Goal: Task Accomplishment & Management: Manage account settings

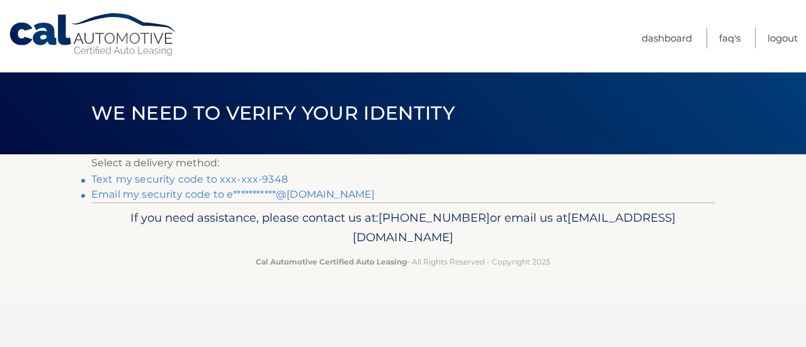
click at [195, 174] on link "Text my security code to xxx-xxx-9348" at bounding box center [189, 179] width 197 height 12
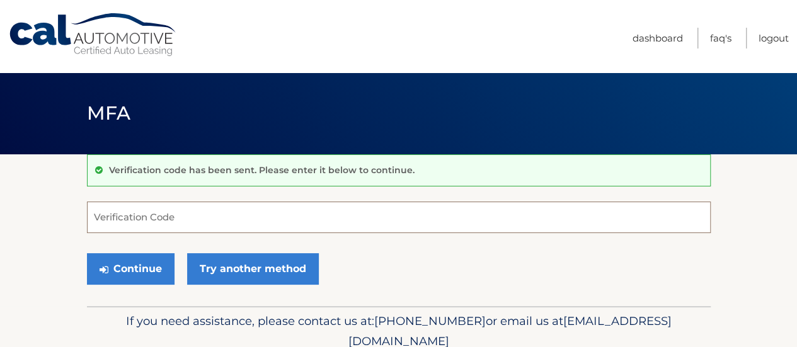
click at [177, 215] on input "Verification Code" at bounding box center [399, 217] width 624 height 31
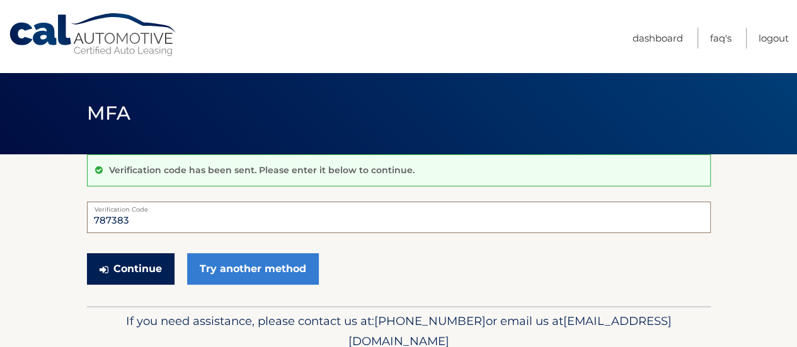
type input "787383"
click at [136, 271] on button "Continue" at bounding box center [131, 268] width 88 height 31
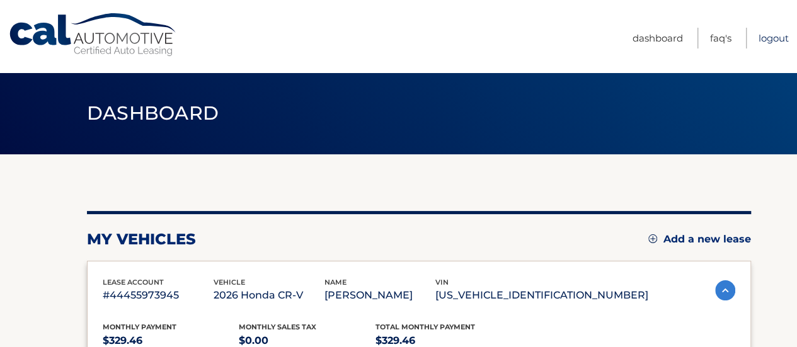
click at [773, 35] on link "Logout" at bounding box center [773, 38] width 30 height 21
